Goal: Information Seeking & Learning: Learn about a topic

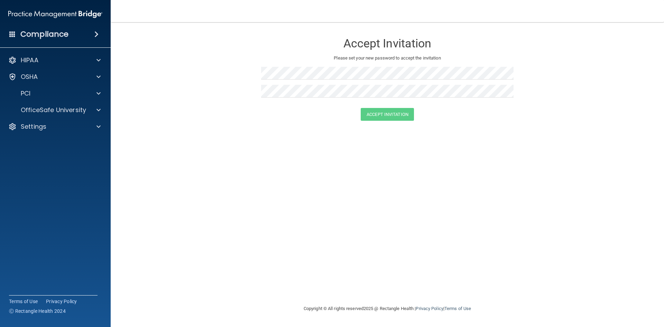
drag, startPoint x: 548, startPoint y: 50, endPoint x: 554, endPoint y: 50, distance: 5.9
click at [548, 50] on form "Accept Invitation Please set your new password to accept the invitation Accept …" at bounding box center [388, 79] width 526 height 100
click at [42, 127] on p "Settings" at bounding box center [34, 126] width 26 height 8
click at [42, 144] on p "My Account" at bounding box center [51, 143] width 94 height 7
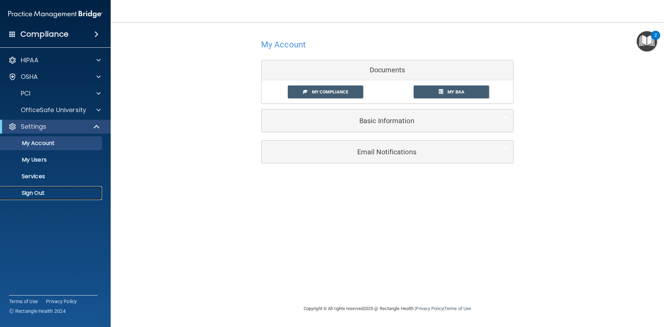
click at [63, 189] on link "Sign Out" at bounding box center [47, 193] width 109 height 14
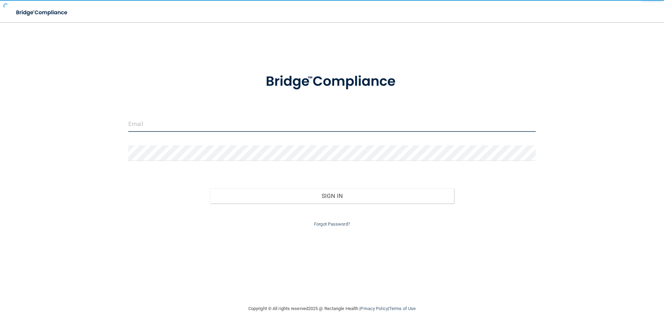
type input "audiology@entnms.com"
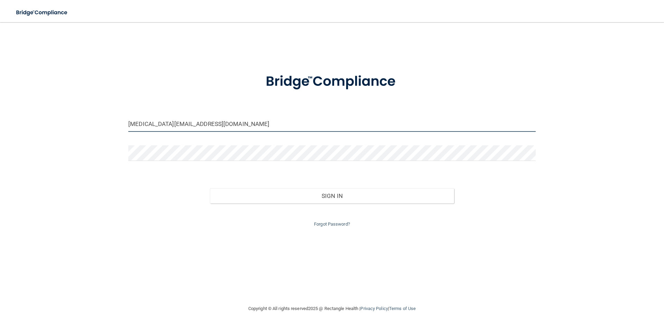
drag, startPoint x: 313, startPoint y: 124, endPoint x: 103, endPoint y: 132, distance: 210.1
click at [103, 132] on div "audiology@entnms.com Invalid email/password. You don't have permission to acces…" at bounding box center [332, 163] width 636 height 268
type input "[EMAIL_ADDRESS][DOMAIN_NAME]"
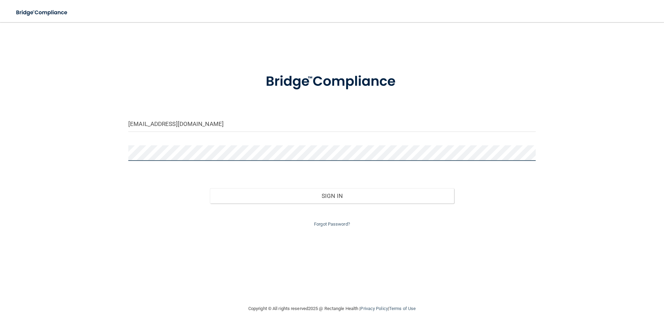
click at [88, 144] on div "savannah061423@gmail.com Invalid email/password. You don't have permission to a…" at bounding box center [332, 163] width 636 height 268
click at [210, 188] on button "Sign In" at bounding box center [332, 195] width 245 height 15
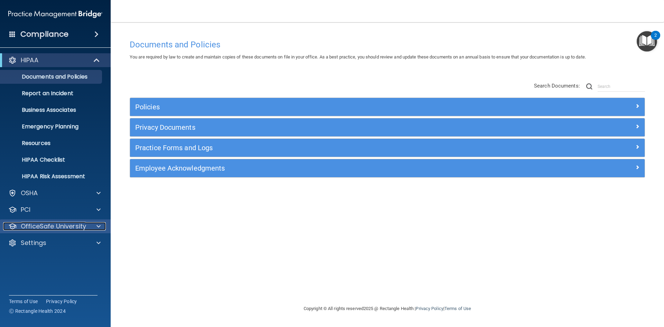
click at [97, 229] on span at bounding box center [98, 226] width 4 height 8
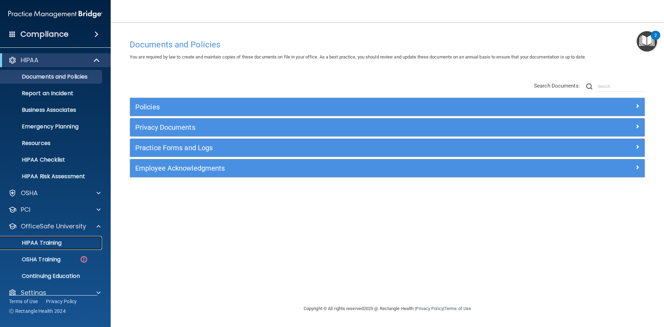
click at [59, 240] on p "HIPAA Training" at bounding box center [32, 242] width 57 height 7
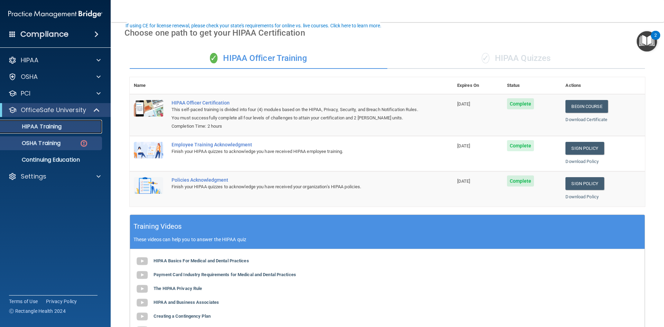
scroll to position [69, 0]
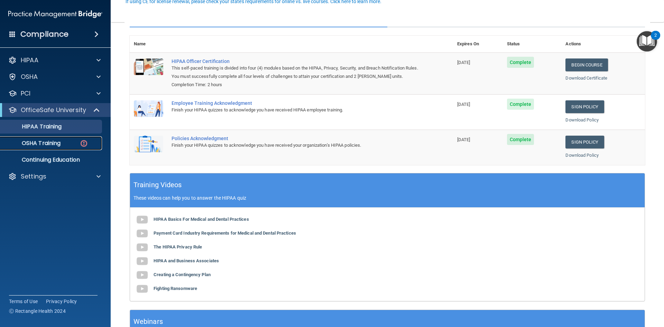
click at [50, 139] on link "OSHA Training" at bounding box center [47, 143] width 109 height 14
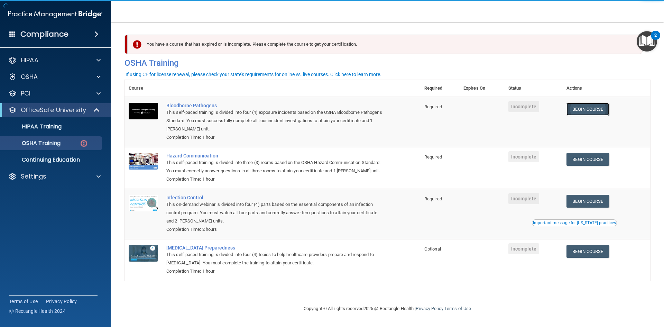
click at [590, 105] on link "Begin Course" at bounding box center [588, 109] width 42 height 13
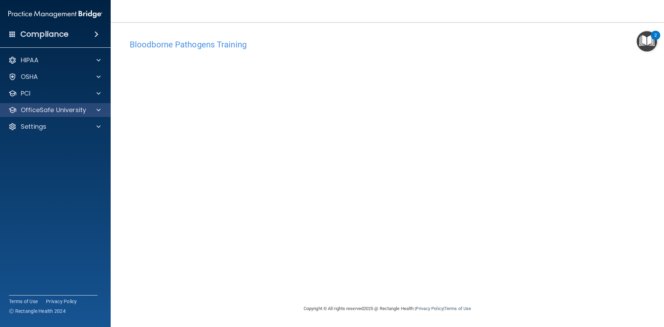
click at [72, 116] on div "OfficeSafe University" at bounding box center [55, 110] width 111 height 14
click at [99, 109] on span at bounding box center [98, 110] width 4 height 8
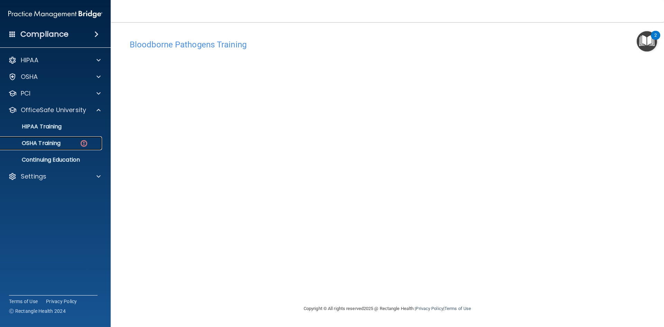
click at [52, 144] on p "OSHA Training" at bounding box center [32, 143] width 56 height 7
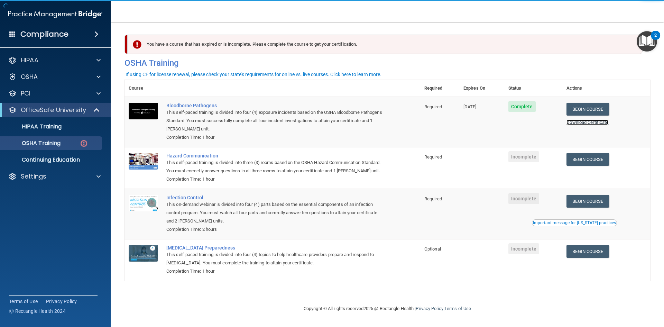
click at [586, 124] on link "Download Certificate" at bounding box center [588, 122] width 42 height 5
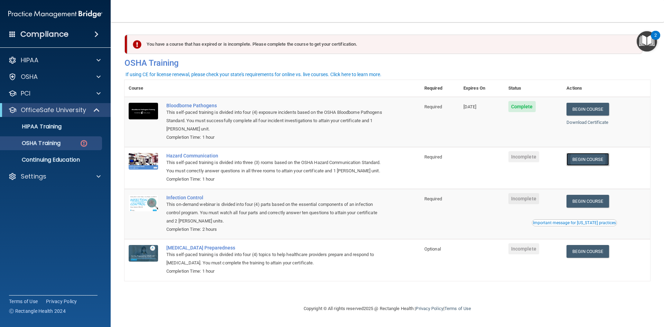
click at [599, 159] on link "Begin Course" at bounding box center [588, 159] width 42 height 13
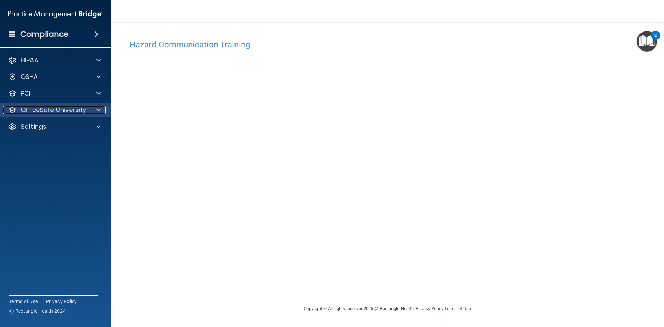
click at [88, 112] on div "OfficeSafe University" at bounding box center [46, 110] width 86 height 8
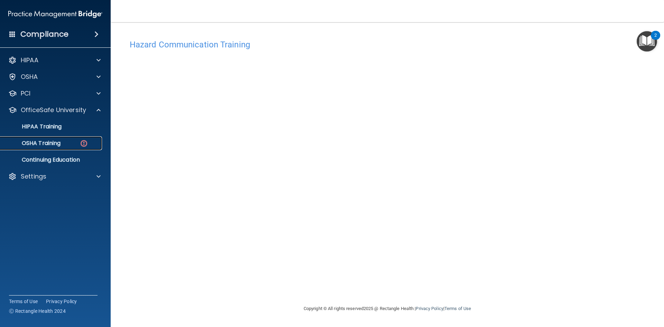
click at [71, 145] on div "OSHA Training" at bounding box center [51, 143] width 94 height 7
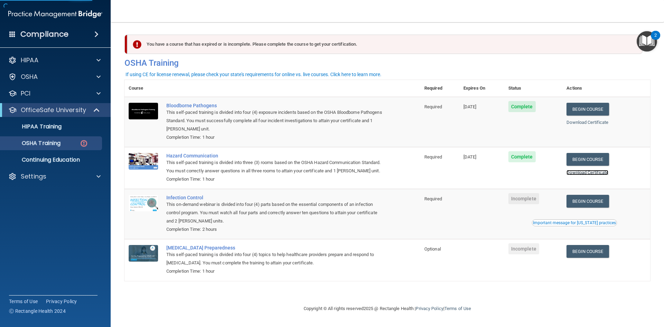
click at [601, 171] on link "Download Certificate" at bounding box center [588, 172] width 42 height 5
click at [587, 203] on link "Begin Course" at bounding box center [588, 201] width 42 height 13
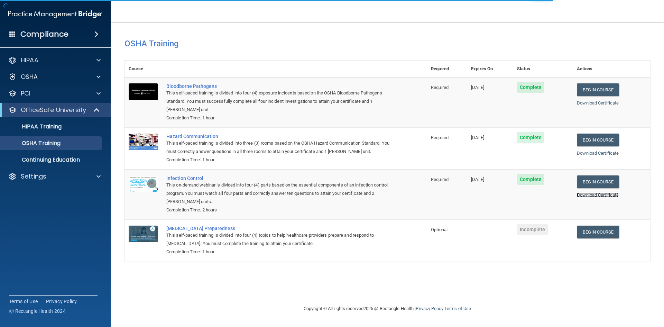
click at [581, 193] on link "Download Certificate" at bounding box center [598, 194] width 42 height 5
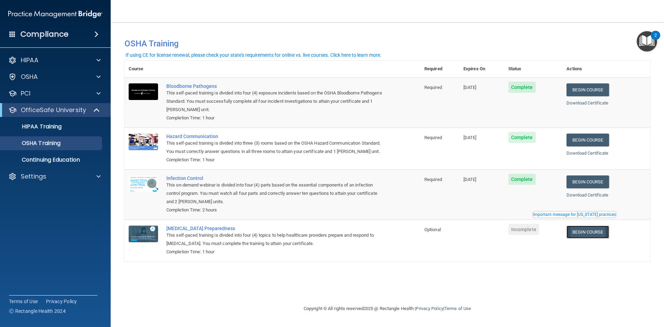
click at [609, 234] on link "Begin Course" at bounding box center [588, 232] width 42 height 13
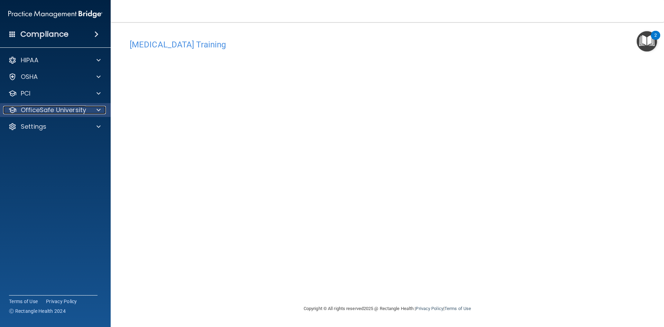
click at [70, 110] on p "OfficeSafe University" at bounding box center [53, 110] width 65 height 8
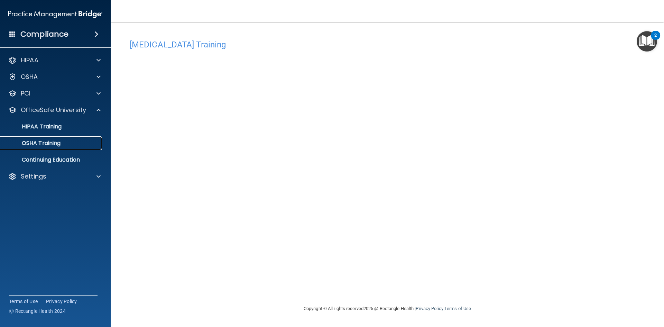
click at [71, 145] on div "OSHA Training" at bounding box center [51, 143] width 94 height 7
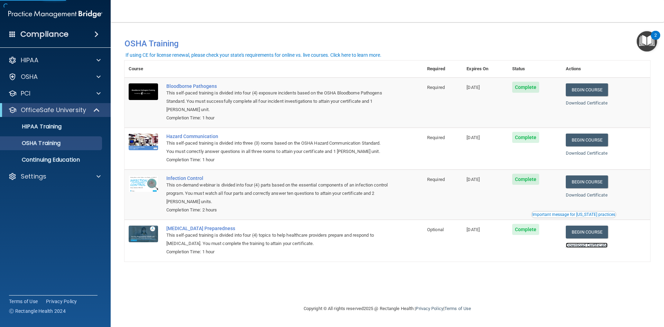
click at [585, 248] on link "Download Certificate" at bounding box center [587, 244] width 42 height 5
click at [52, 129] on p "HIPAA Training" at bounding box center [32, 126] width 57 height 7
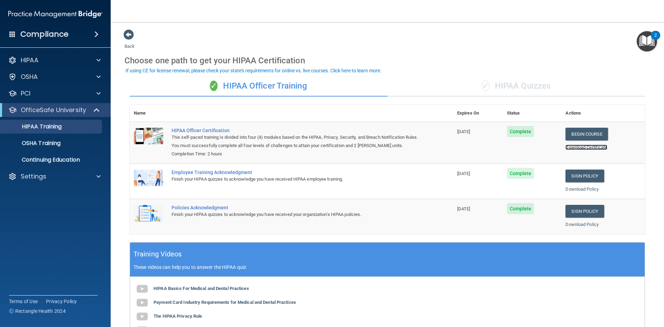
click at [587, 149] on link "Download Certificate" at bounding box center [586, 147] width 42 height 5
click at [584, 190] on link "Download Policy" at bounding box center [581, 188] width 33 height 5
click at [56, 143] on p "OSHA Training" at bounding box center [32, 143] width 56 height 7
